Goal: Transaction & Acquisition: Purchase product/service

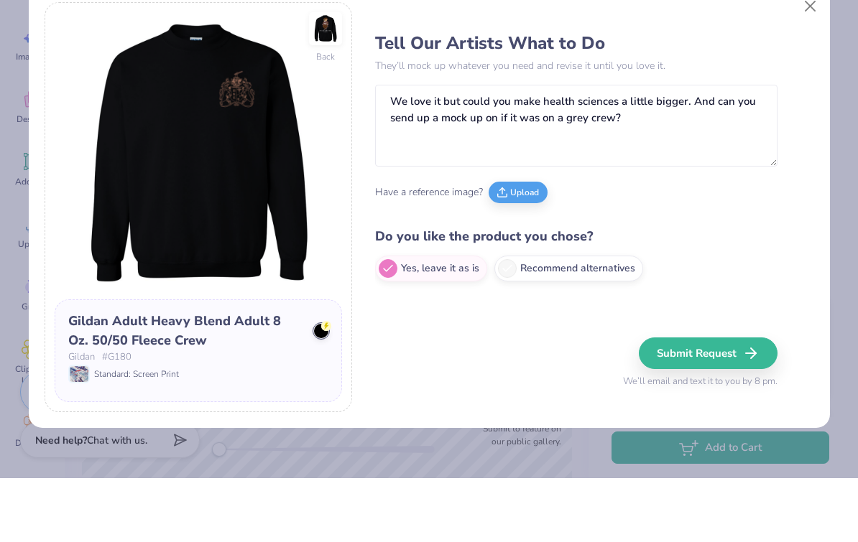
click at [336, 76] on img at bounding box center [325, 92] width 33 height 33
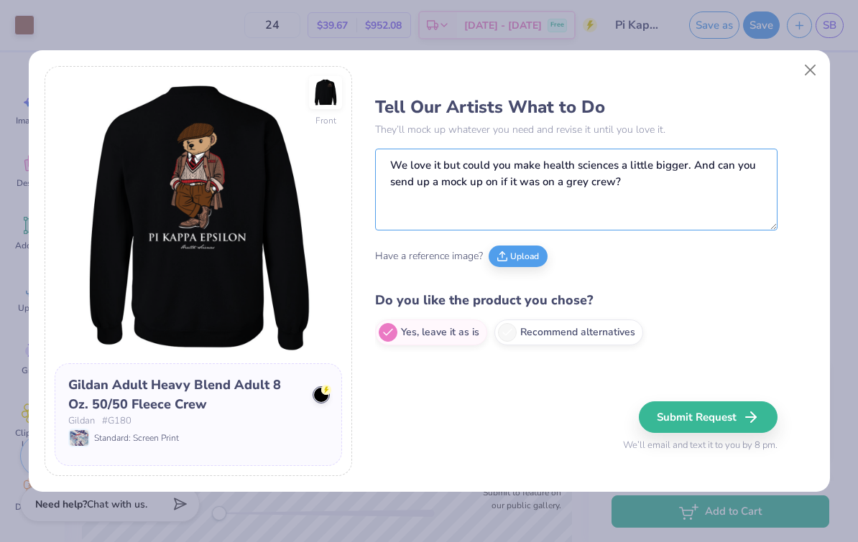
click at [717, 182] on textarea "We love it but could you make health sciences a little bigger. And can you send…" at bounding box center [576, 190] width 402 height 82
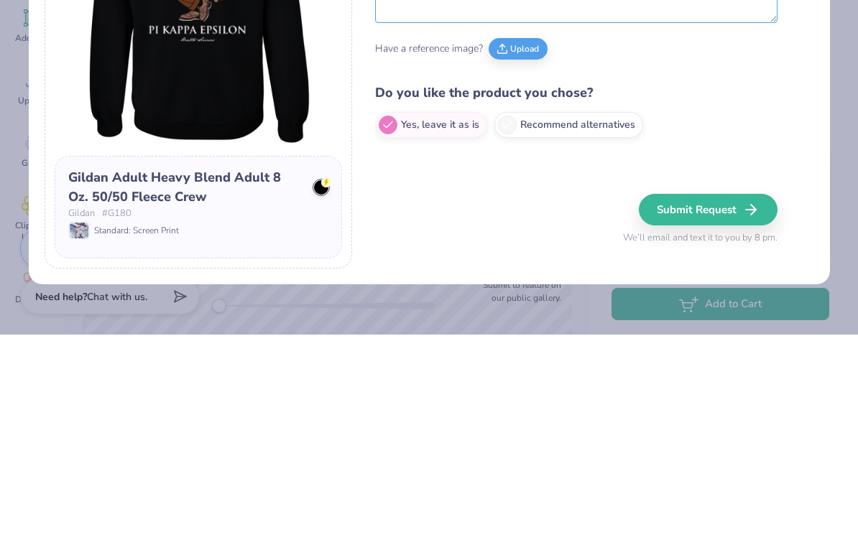
type textarea "We love it but could you make health sciences a little bigger. And can you send…"
click at [611, 320] on label "Recommend alternatives" at bounding box center [568, 333] width 149 height 26
click at [384, 328] on input "Recommend alternatives" at bounding box center [379, 332] width 9 height 9
radio input "true"
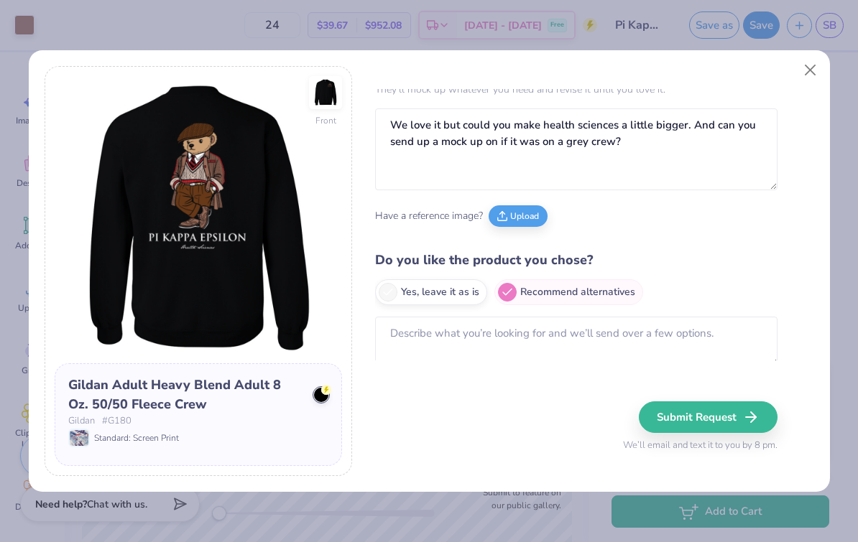
scroll to position [40, 0]
click at [471, 290] on label "Yes, leave it as is" at bounding box center [431, 293] width 112 height 26
click at [384, 328] on input "Yes, leave it as is" at bounding box center [379, 332] width 9 height 9
radio input "true"
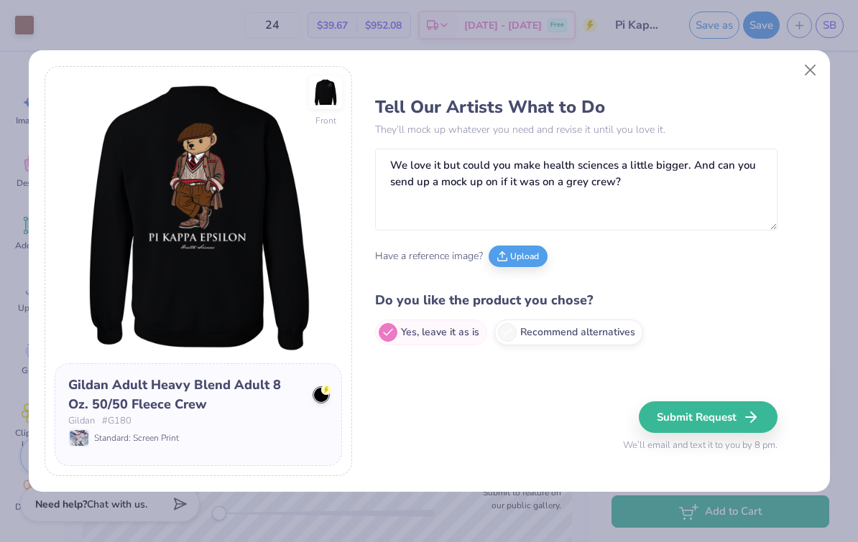
scroll to position [0, 0]
click at [746, 417] on icon "button" at bounding box center [750, 417] width 17 height 17
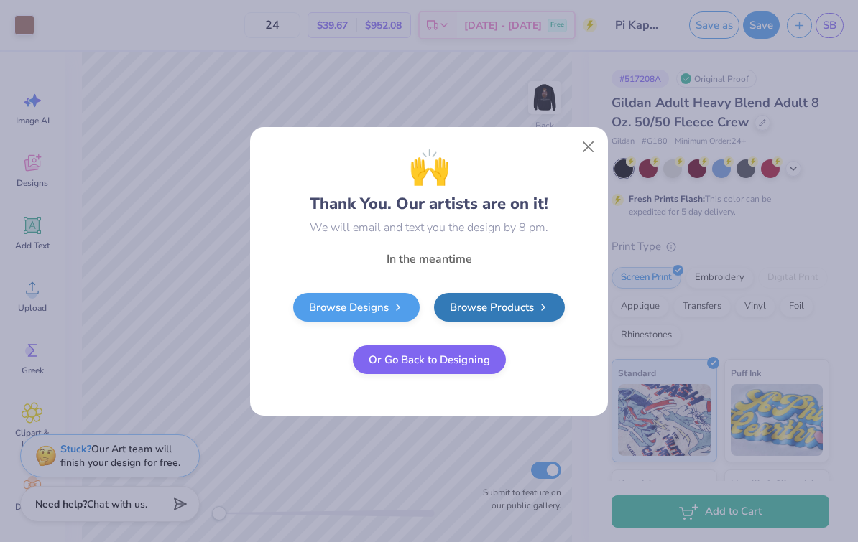
click at [584, 148] on button "Close" at bounding box center [588, 146] width 27 height 27
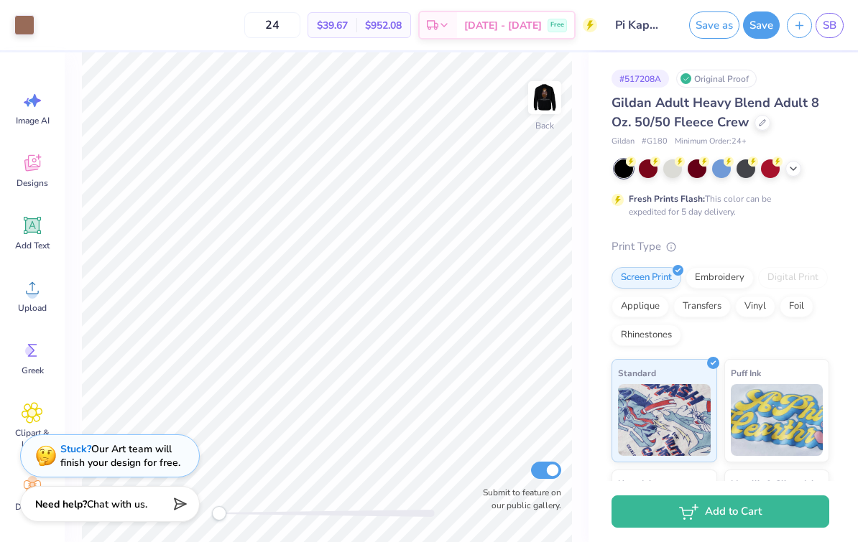
click at [553, 91] on img at bounding box center [544, 97] width 29 height 29
click at [537, 93] on img at bounding box center [544, 97] width 29 height 29
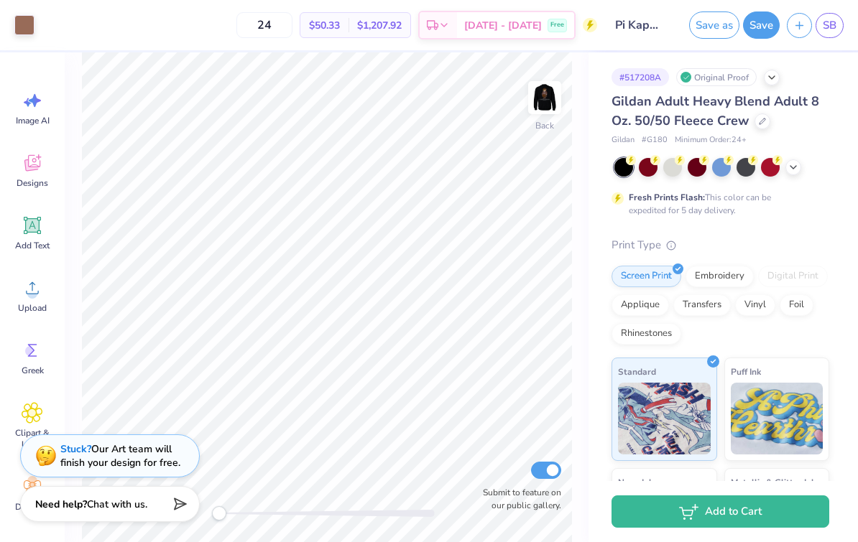
scroll to position [2, 0]
click at [291, 24] on input "24" at bounding box center [264, 25] width 56 height 26
click at [286, 25] on input "24" at bounding box center [264, 25] width 56 height 26
click at [285, 25] on input "24" at bounding box center [264, 25] width 56 height 26
type input "5"
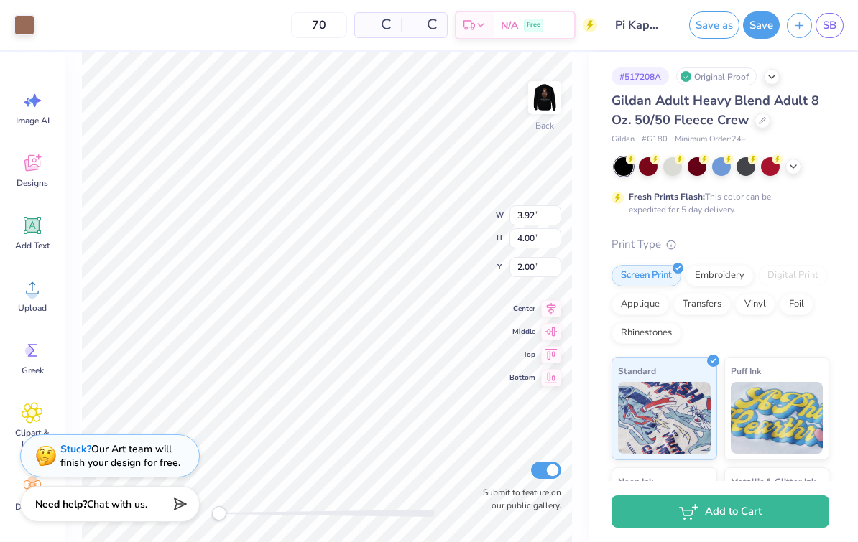
type input "70"
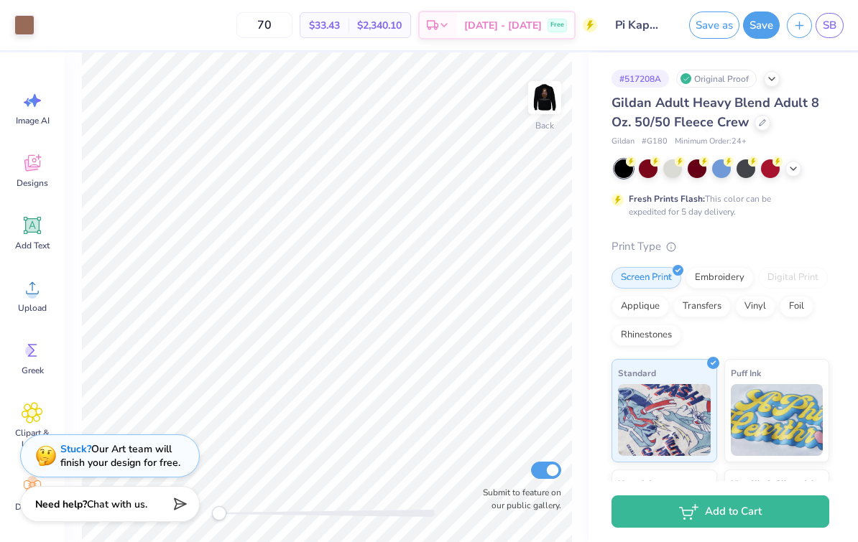
click at [285, 26] on input "70" at bounding box center [264, 25] width 56 height 26
click at [265, 24] on input "70" at bounding box center [264, 25] width 56 height 26
type input "100"
click at [545, 98] on img at bounding box center [544, 97] width 29 height 29
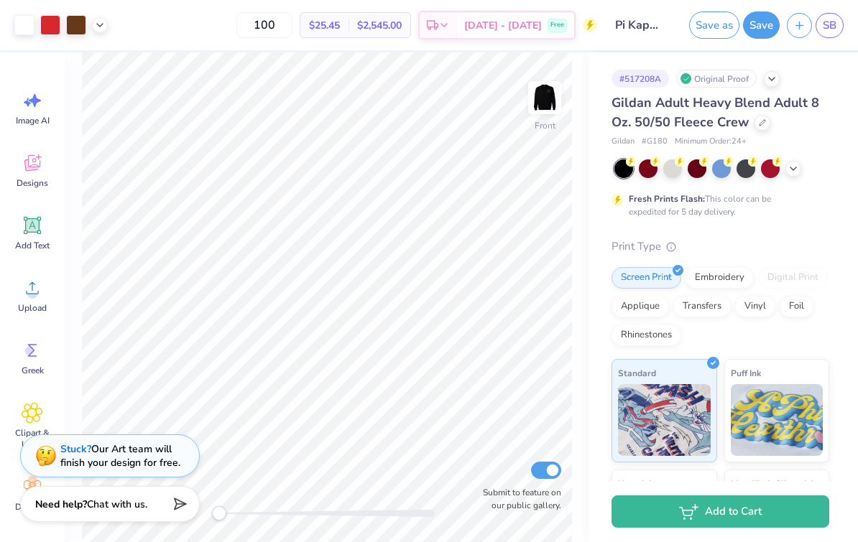
click at [340, 27] on span "$25.45" at bounding box center [324, 25] width 31 height 15
click at [555, 97] on img at bounding box center [544, 97] width 29 height 29
click at [348, 34] on div "$29.08 Per Item" at bounding box center [324, 25] width 48 height 24
click at [340, 28] on span "$29.08" at bounding box center [324, 25] width 31 height 15
click at [348, 17] on div "$29.08 Per Item" at bounding box center [324, 25] width 48 height 24
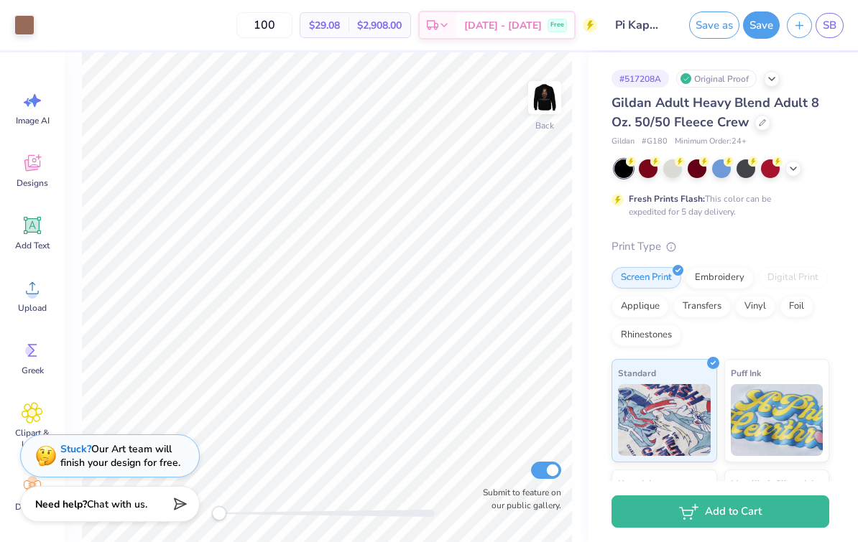
click at [402, 24] on span "$2,908.00" at bounding box center [379, 25] width 45 height 15
click at [340, 27] on span "$29.08" at bounding box center [324, 25] width 31 height 15
click at [541, 103] on img at bounding box center [544, 97] width 29 height 29
click at [546, 88] on img at bounding box center [544, 97] width 29 height 29
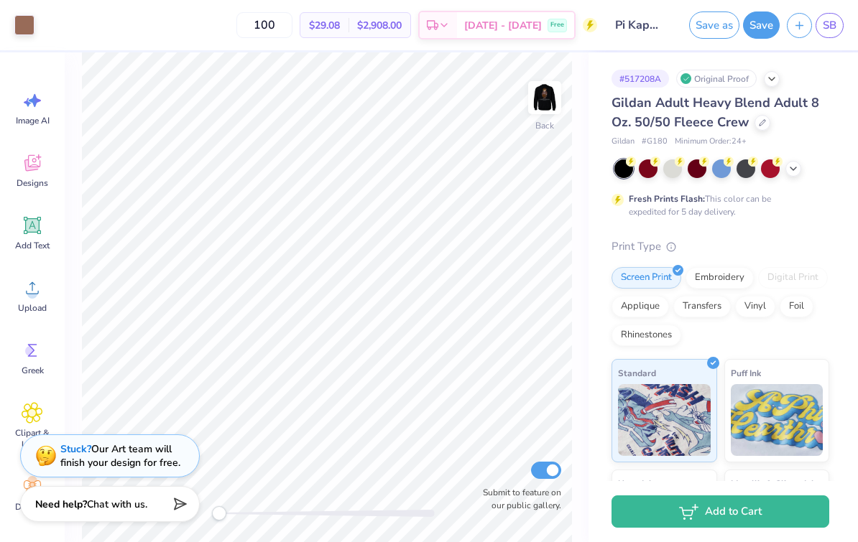
click at [707, 500] on button "Add to Cart" at bounding box center [720, 512] width 218 height 32
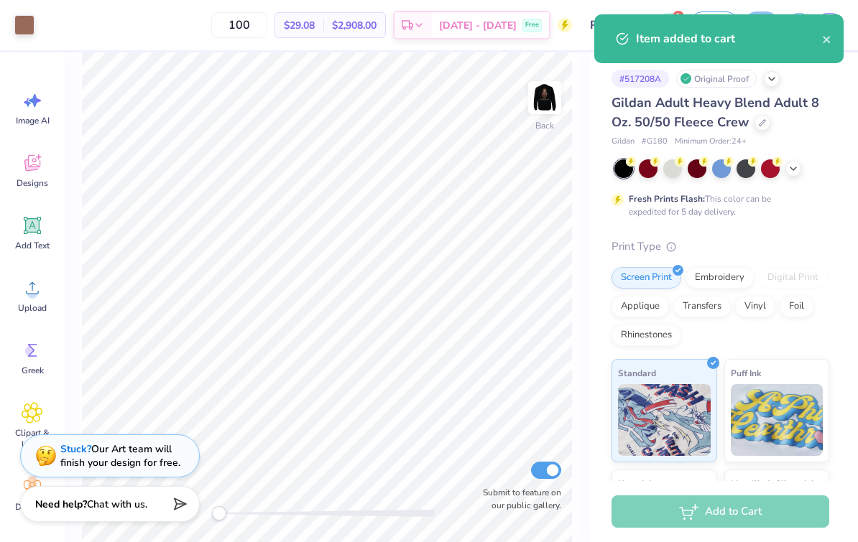
click at [828, 36] on icon "close" at bounding box center [827, 39] width 10 height 11
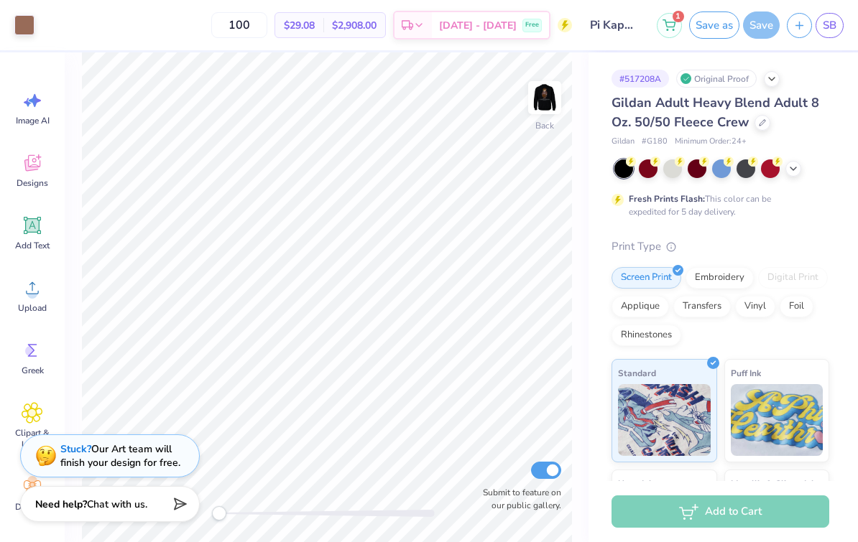
click at [676, 20] on span "1" at bounding box center [677, 16] width 11 height 11
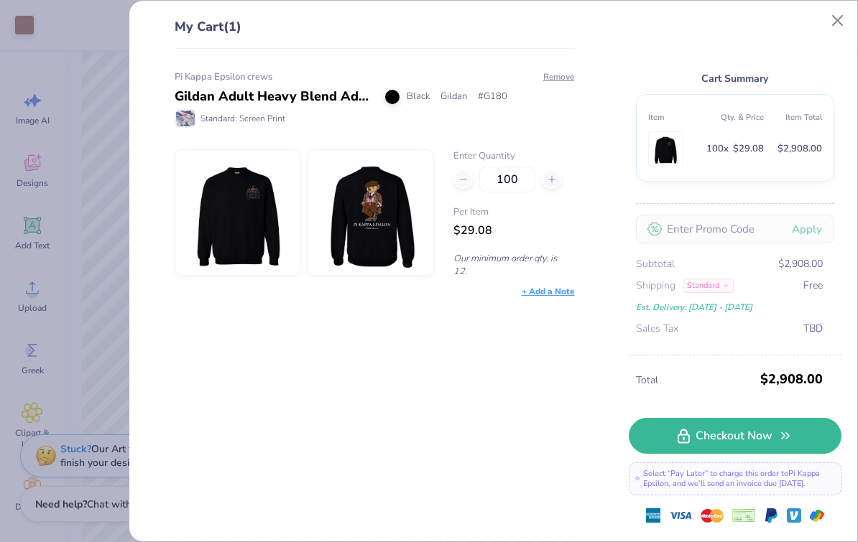
click at [560, 81] on button "Remove" at bounding box center [558, 76] width 32 height 13
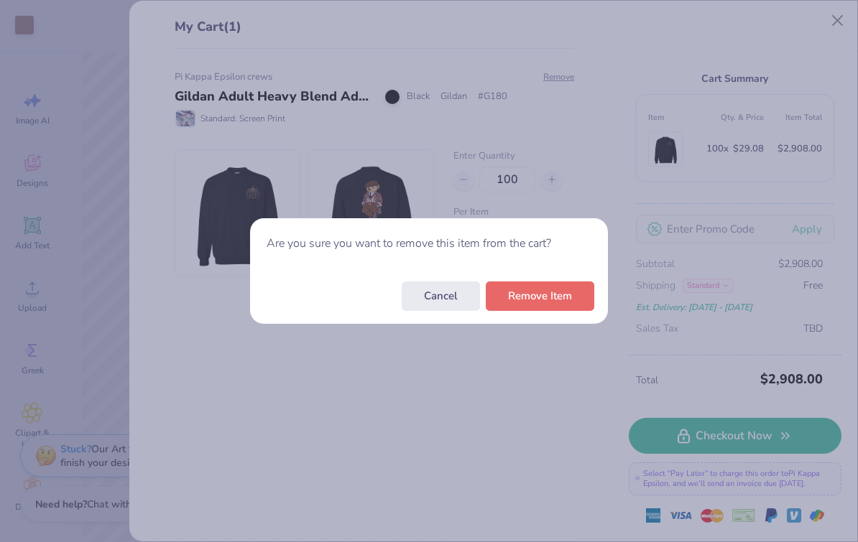
click at [547, 299] on button "Remove Item" at bounding box center [540, 296] width 108 height 29
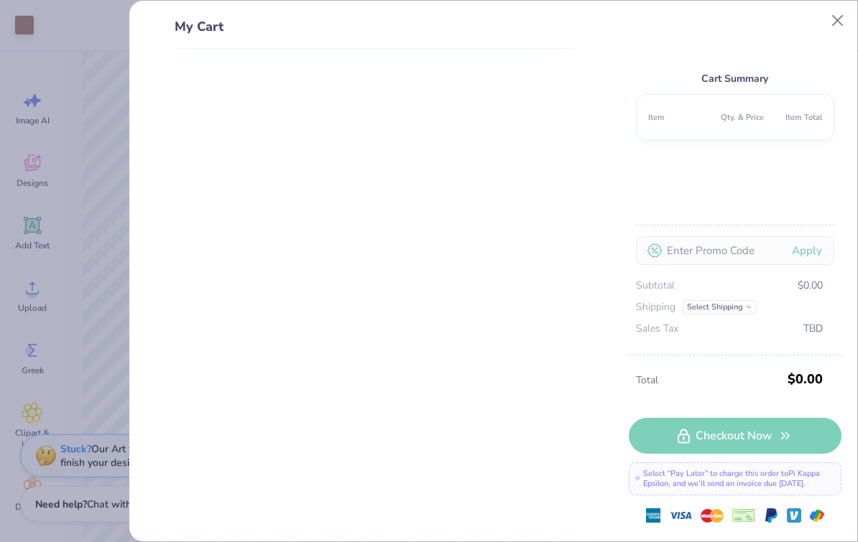
click at [849, 17] on button "Close" at bounding box center [837, 20] width 27 height 27
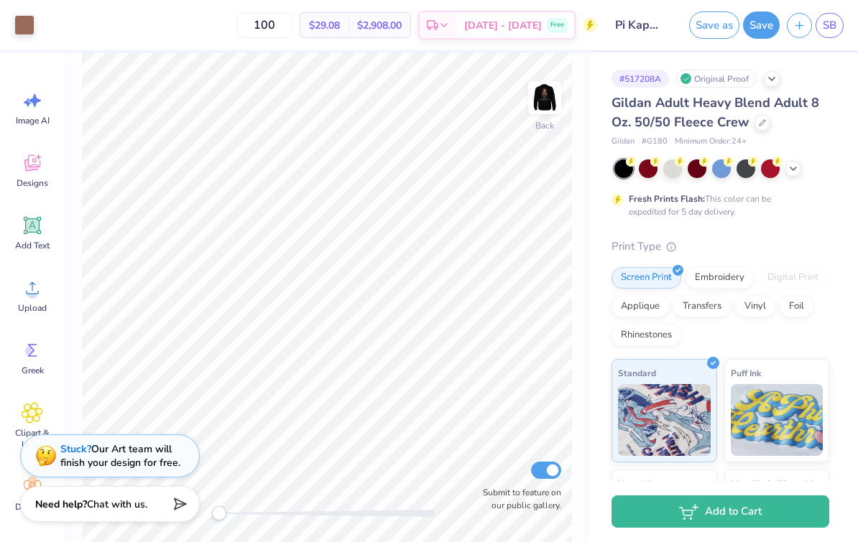
click at [544, 101] on img at bounding box center [544, 97] width 29 height 29
click at [766, 501] on button "Add to Cart" at bounding box center [720, 512] width 218 height 32
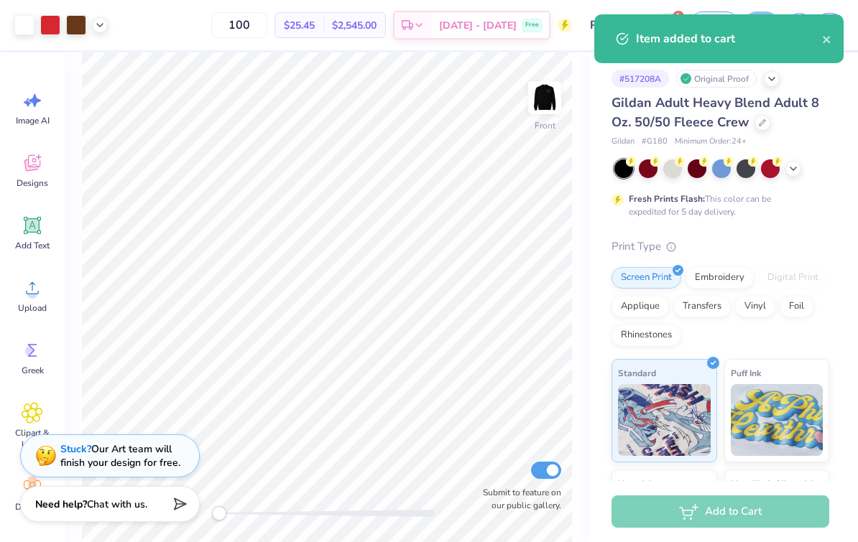
click at [830, 34] on icon "close" at bounding box center [827, 39] width 10 height 11
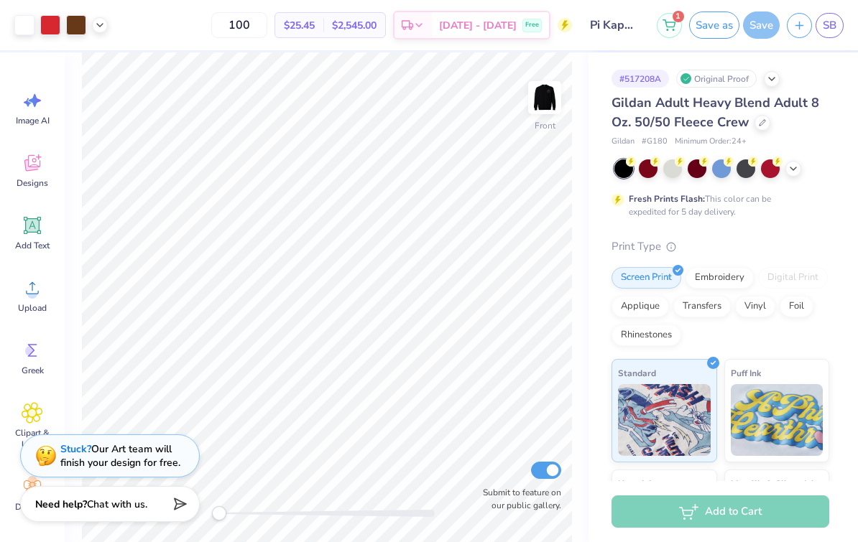
click at [669, 32] on div "Item added to cart" at bounding box center [718, 43] width 255 height 65
click at [668, 32] on button "1" at bounding box center [669, 25] width 25 height 25
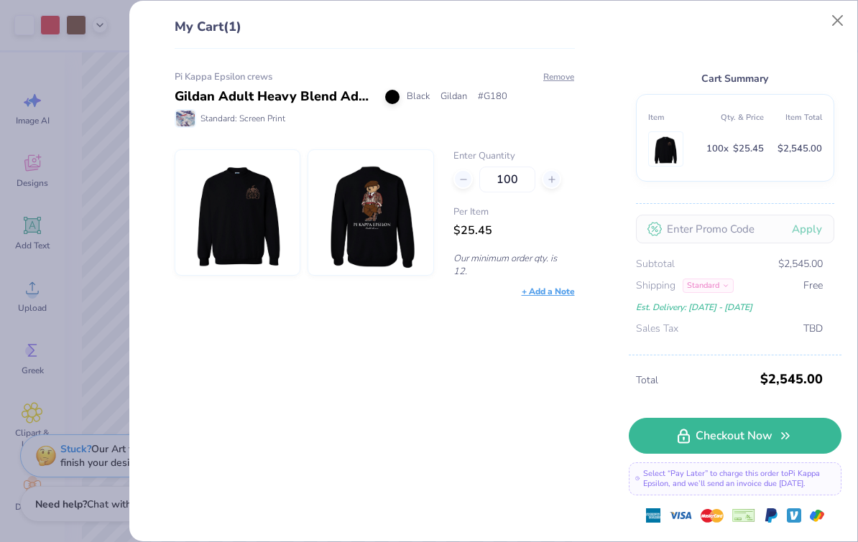
click at [110, 193] on div "My Cart (1) Pi Kappa Epsilon crews Gildan Adult Heavy Blend Adult 8 Oz. 50/50 F…" at bounding box center [429, 271] width 858 height 542
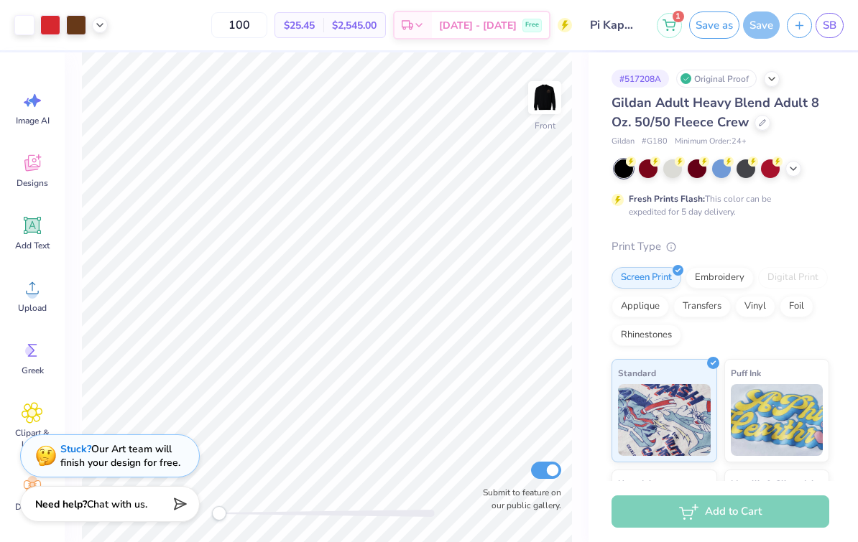
click at [718, 168] on div at bounding box center [721, 168] width 19 height 19
click at [698, 167] on div at bounding box center [697, 168] width 19 height 19
click at [699, 165] on div at bounding box center [697, 168] width 19 height 19
click at [644, 159] on div at bounding box center [648, 168] width 19 height 19
click at [626, 168] on div at bounding box center [623, 168] width 19 height 19
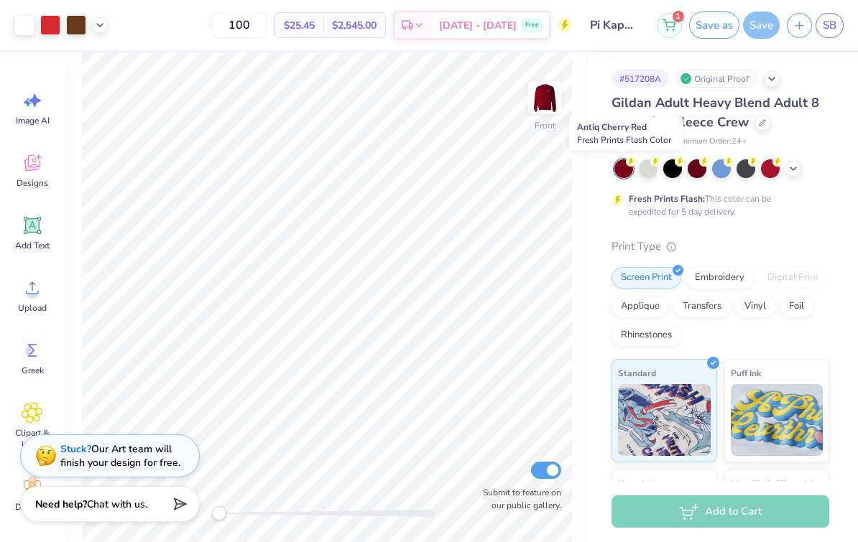
click at [550, 98] on img at bounding box center [544, 97] width 29 height 29
click at [545, 85] on img at bounding box center [544, 97] width 29 height 29
click at [648, 172] on div at bounding box center [648, 168] width 19 height 19
click at [672, 166] on div at bounding box center [672, 168] width 19 height 19
click at [698, 172] on div at bounding box center [697, 168] width 19 height 19
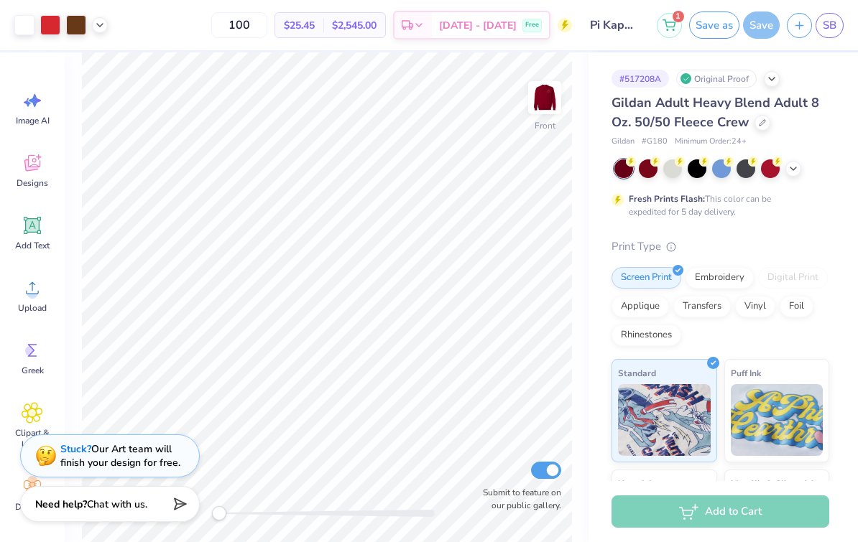
click at [728, 172] on div at bounding box center [721, 168] width 19 height 19
click at [762, 165] on div at bounding box center [770, 168] width 19 height 19
click at [793, 167] on icon at bounding box center [792, 168] width 11 height 11
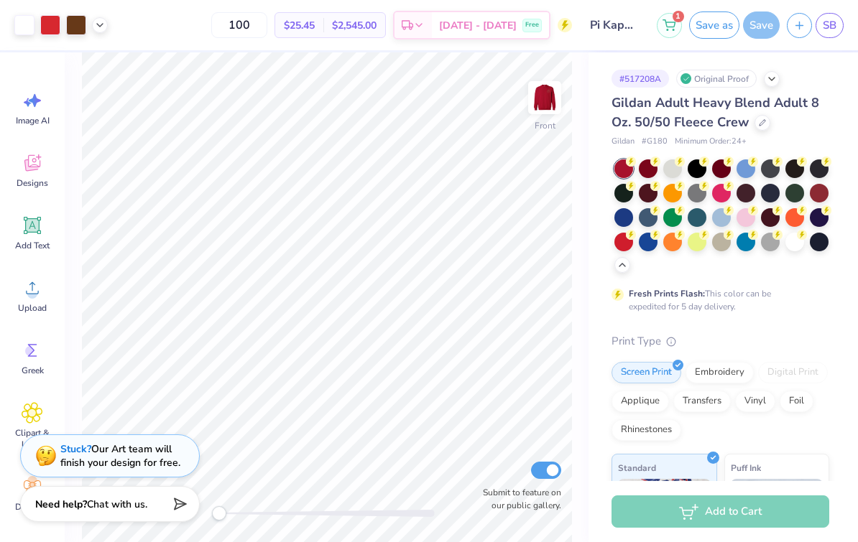
click at [790, 244] on div at bounding box center [794, 242] width 19 height 19
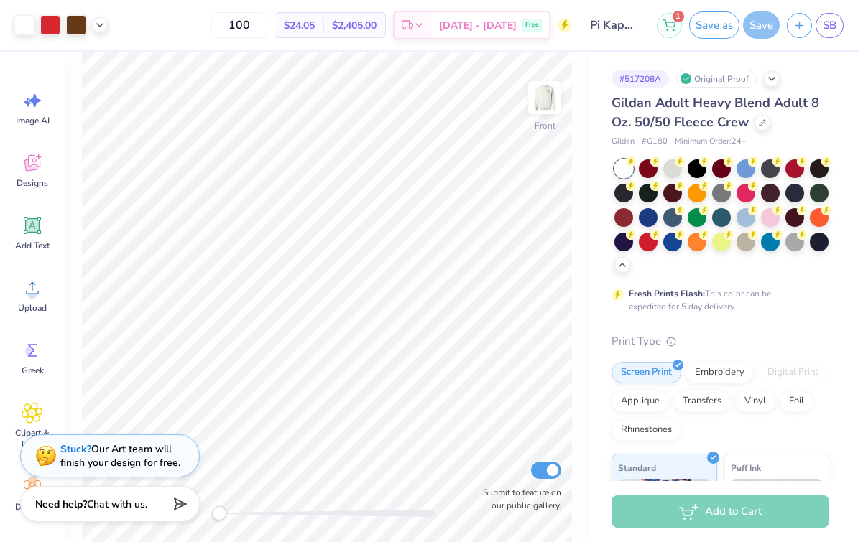
click at [543, 100] on img at bounding box center [544, 97] width 29 height 29
click at [798, 237] on icon at bounding box center [802, 235] width 10 height 10
click at [553, 98] on img at bounding box center [544, 97] width 29 height 29
click at [535, 99] on img at bounding box center [544, 97] width 29 height 29
click at [675, 172] on div at bounding box center [672, 168] width 19 height 19
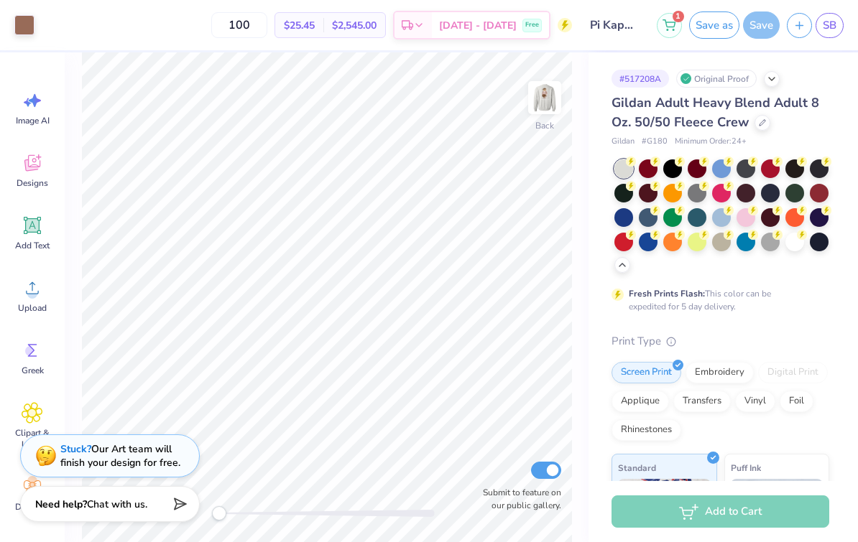
click at [780, 239] on div at bounding box center [770, 242] width 19 height 19
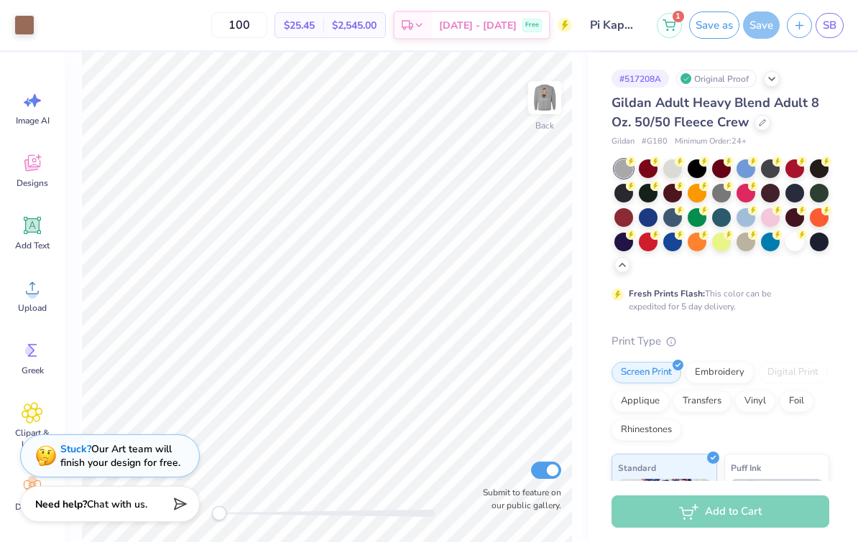
click at [804, 237] on circle at bounding box center [802, 235] width 10 height 10
click at [541, 105] on img at bounding box center [544, 97] width 29 height 29
click at [546, 95] on img at bounding box center [544, 97] width 29 height 29
click at [702, 167] on div at bounding box center [697, 168] width 19 height 19
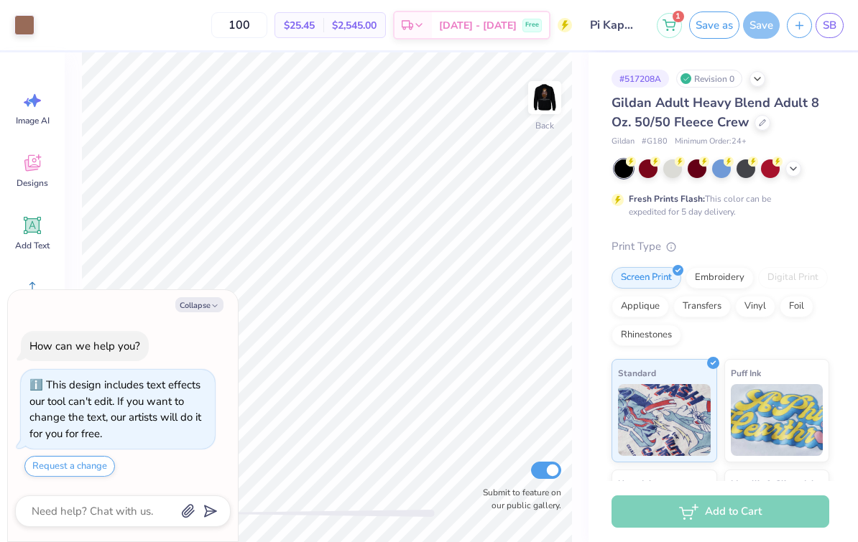
click at [214, 300] on button "Collapse" at bounding box center [199, 304] width 48 height 15
type textarea "x"
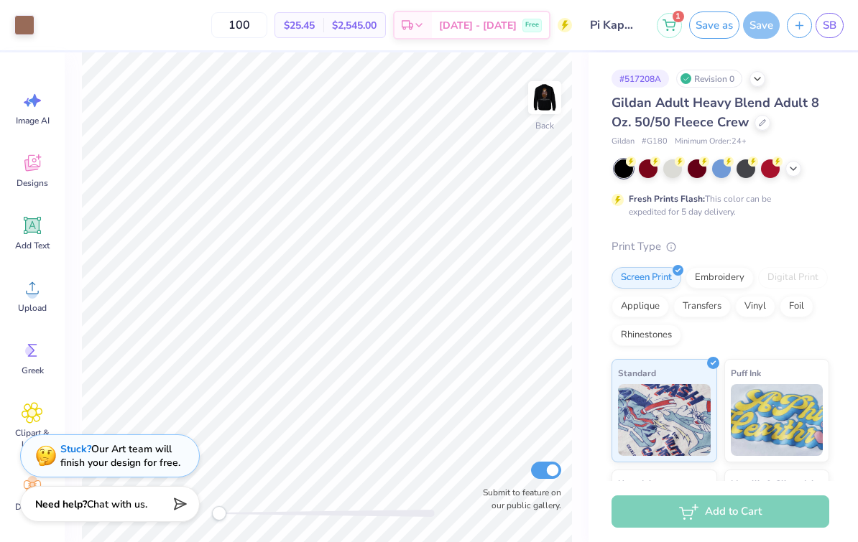
click at [261, 36] on input "100" at bounding box center [239, 25] width 56 height 26
type input "100"
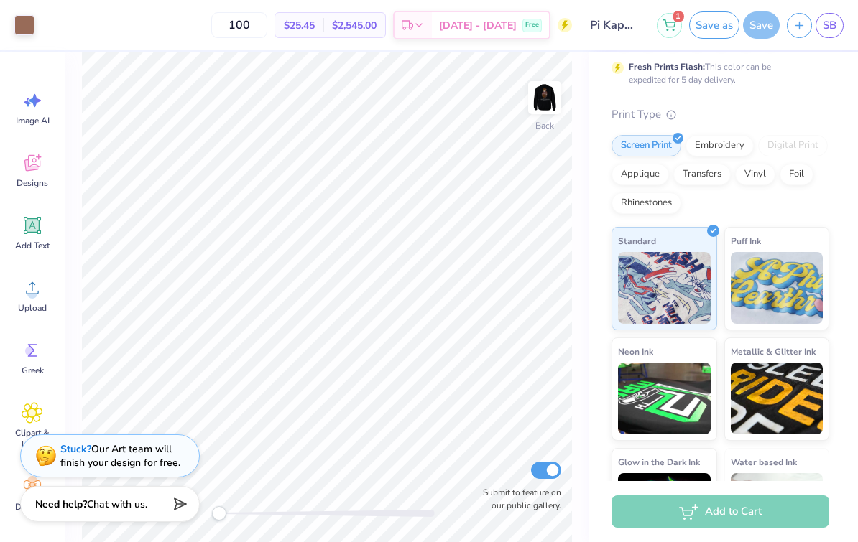
scroll to position [119, 0]
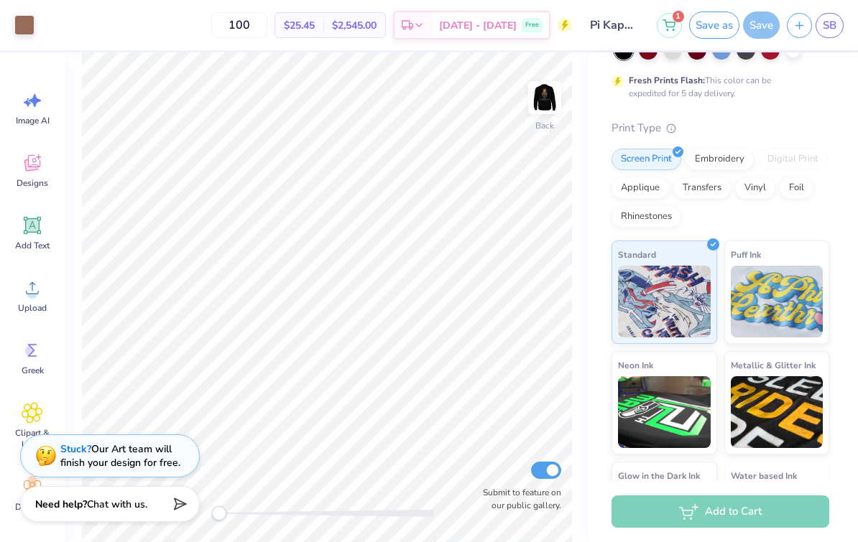
click at [665, 29] on icon at bounding box center [668, 24] width 13 height 11
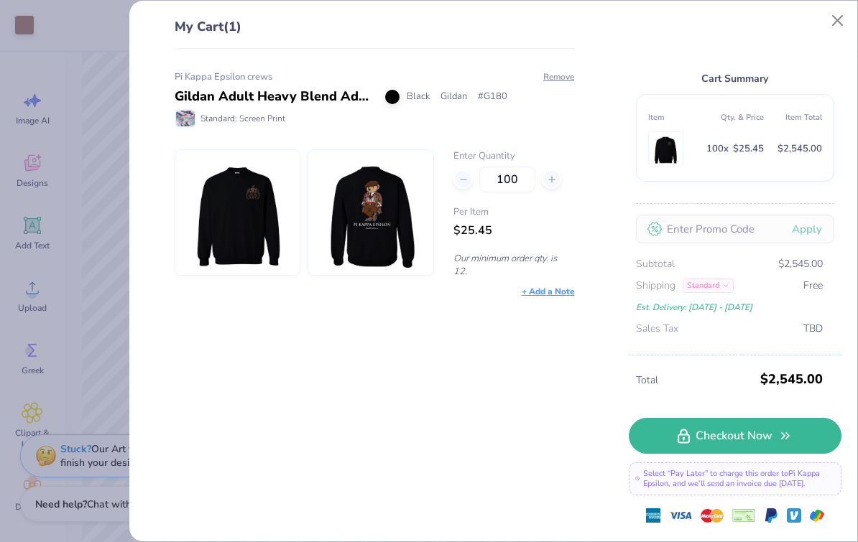
click at [563, 70] on button "Remove" at bounding box center [558, 76] width 32 height 13
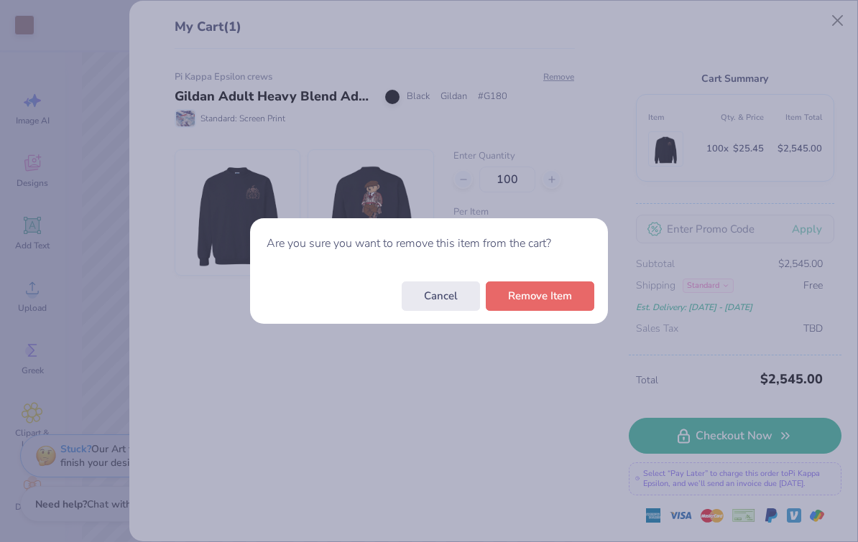
click at [557, 310] on button "Remove Item" at bounding box center [540, 296] width 108 height 29
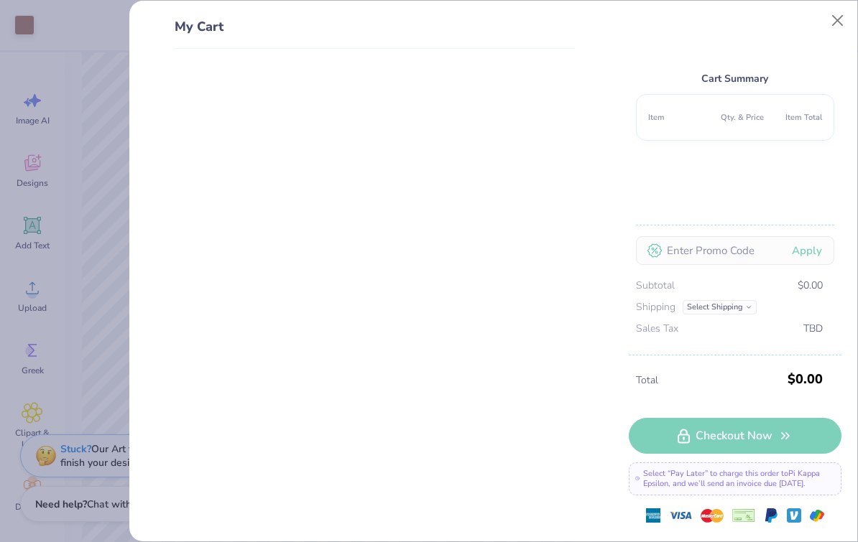
click at [837, 25] on button "Close" at bounding box center [837, 20] width 27 height 27
